Goal: Information Seeking & Learning: Learn about a topic

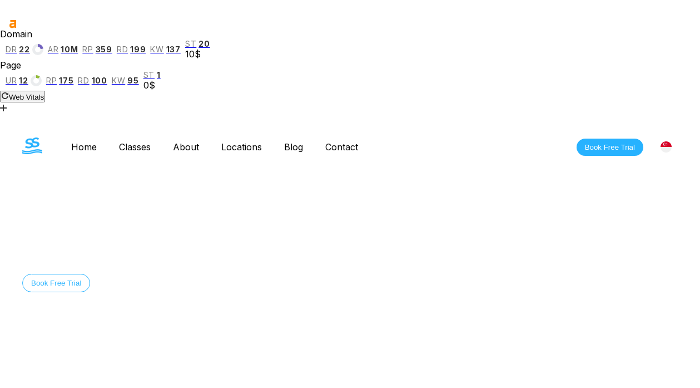
click at [284, 141] on link "Blog" at bounding box center [293, 146] width 41 height 11
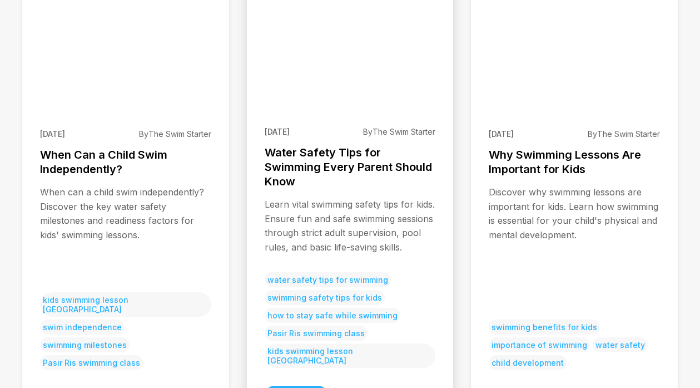
scroll to position [326, 0]
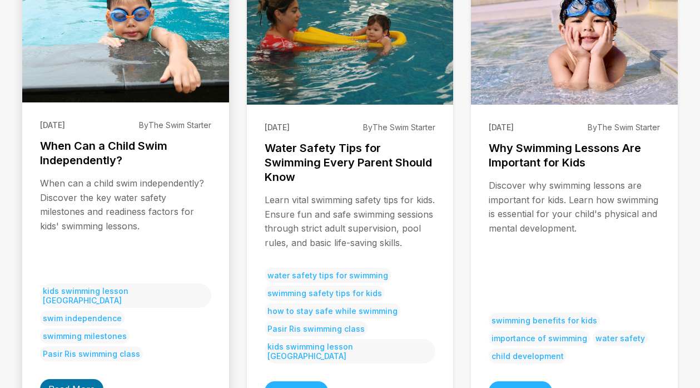
click at [66, 379] on link "Read More" at bounding box center [71, 389] width 63 height 20
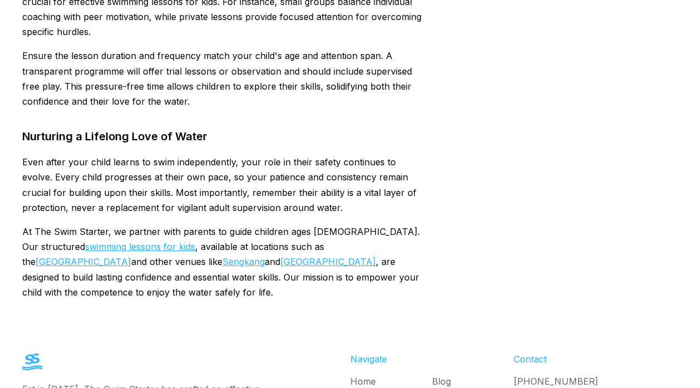
scroll to position [3334, 0]
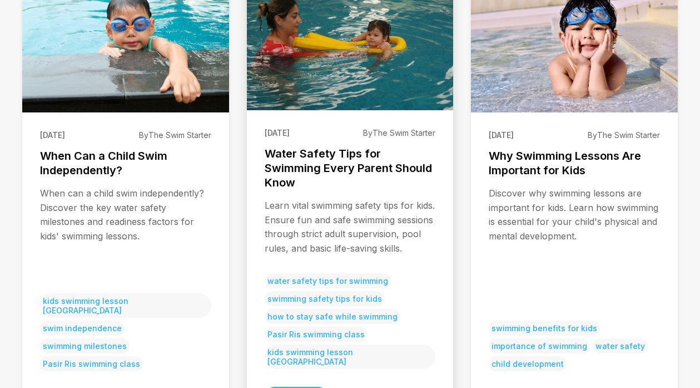
scroll to position [339, 0]
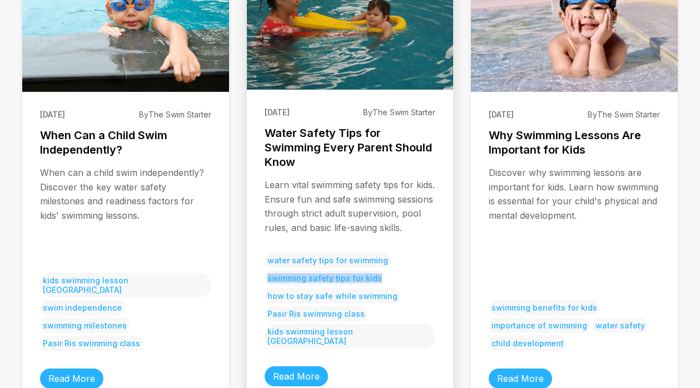
drag, startPoint x: 376, startPoint y: 189, endPoint x: 266, endPoint y: 188, distance: 110.1
click at [266, 270] on span "swimming safety tips for kids" at bounding box center [325, 277] width 120 height 15
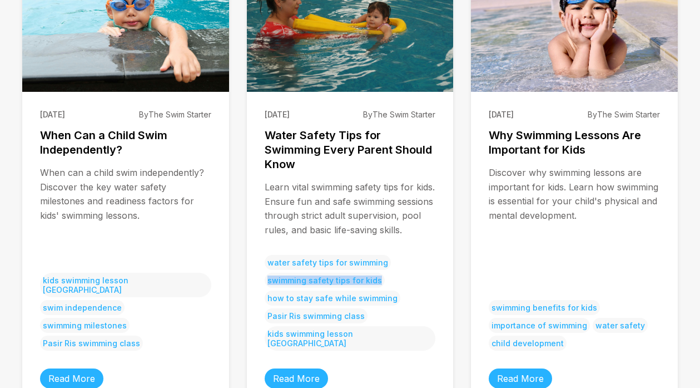
copy span "swimming safety tips for kids"
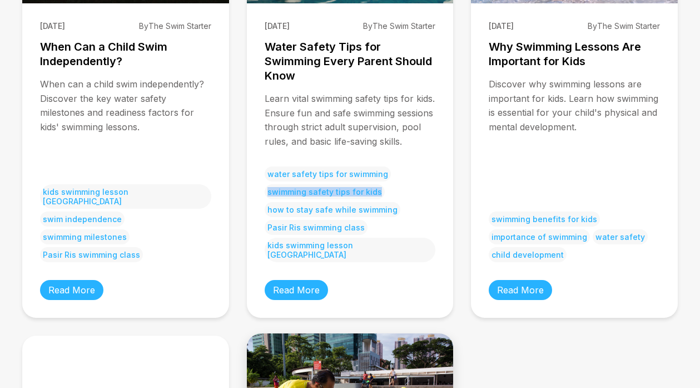
scroll to position [276, 0]
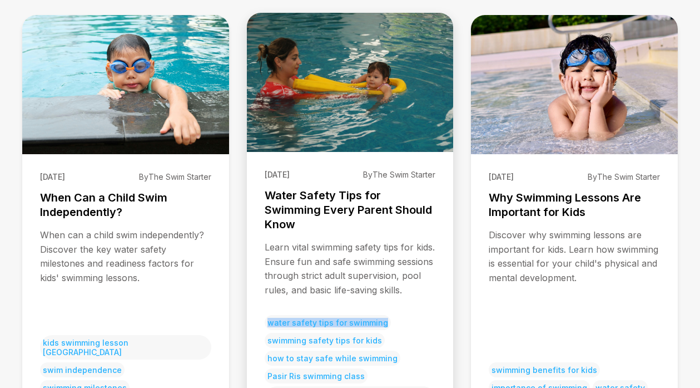
drag, startPoint x: 397, startPoint y: 236, endPoint x: 262, endPoint y: 234, distance: 134.6
click at [262, 234] on div "[DATE] By The Swim Starter Water Safety Tips for Swimming Every Parent Should K…" at bounding box center [350, 309] width 207 height 314
copy span "water safety tips for swimming"
drag, startPoint x: 407, startPoint y: 309, endPoint x: 267, endPoint y: 305, distance: 140.2
click at [267, 315] on div "water safety tips for swimming swimming safety tips for kids how to stay safe w…" at bounding box center [350, 363] width 171 height 96
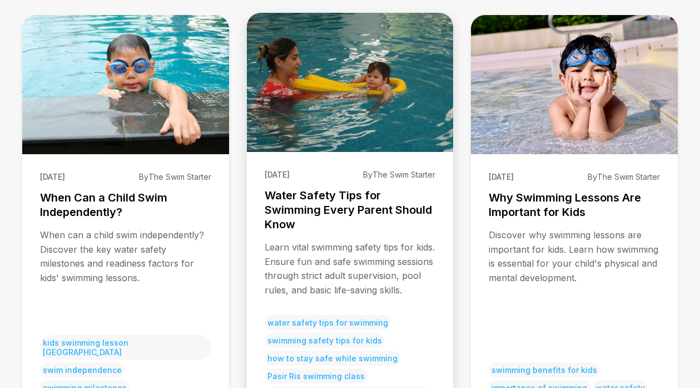
copy span "kids swimming lesson [GEOGRAPHIC_DATA]"
